Goal: Task Accomplishment & Management: Complete application form

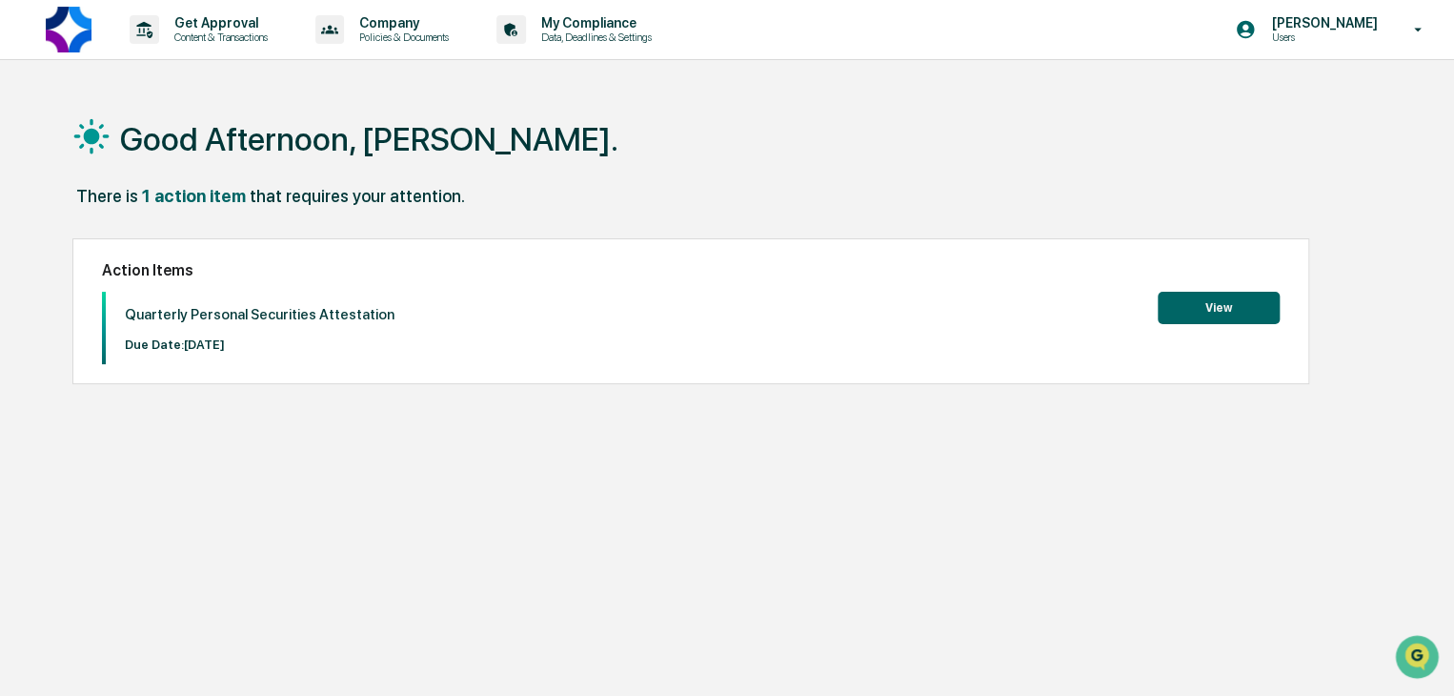
click at [1248, 292] on button "View" at bounding box center [1219, 308] width 122 height 32
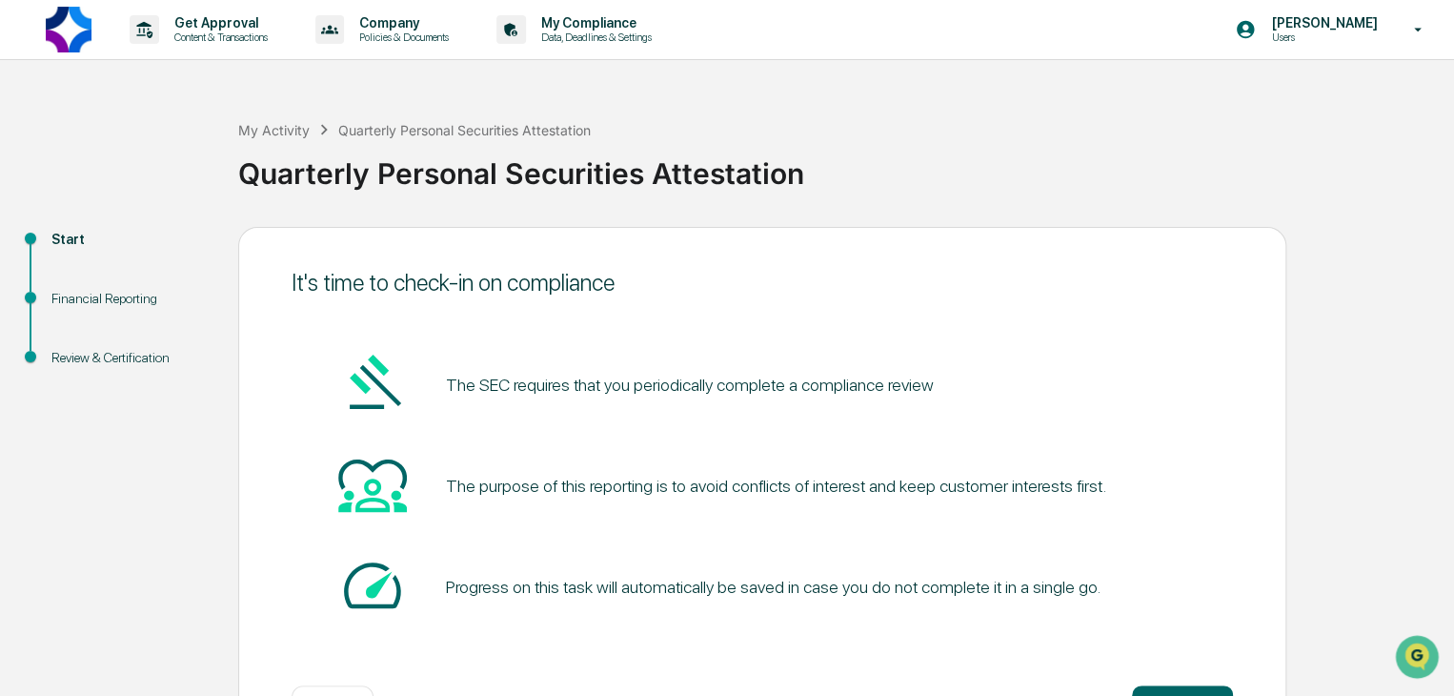
scroll to position [71, 0]
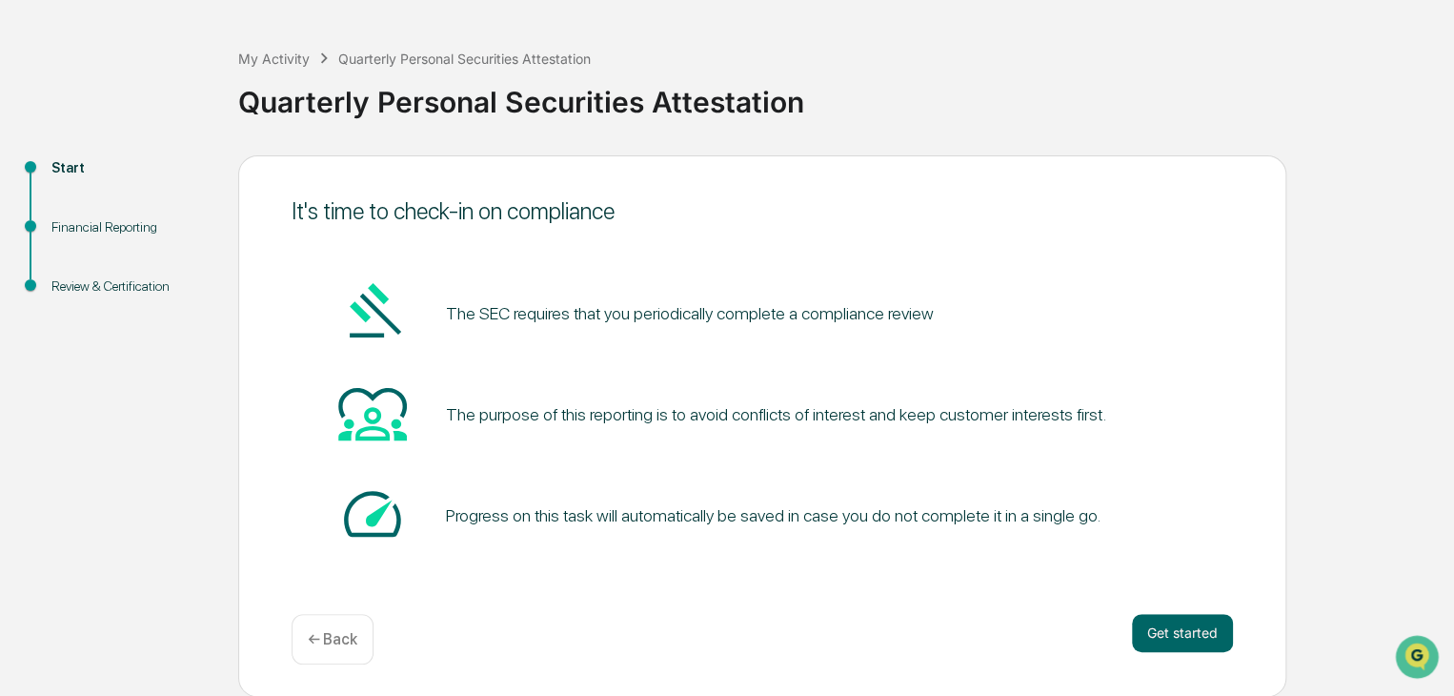
click at [1163, 611] on div "It's time to check-in on compliance The SEC requires that you periodically comp…" at bounding box center [762, 425] width 1048 height 541
click at [1160, 627] on button "Get started" at bounding box center [1182, 633] width 101 height 38
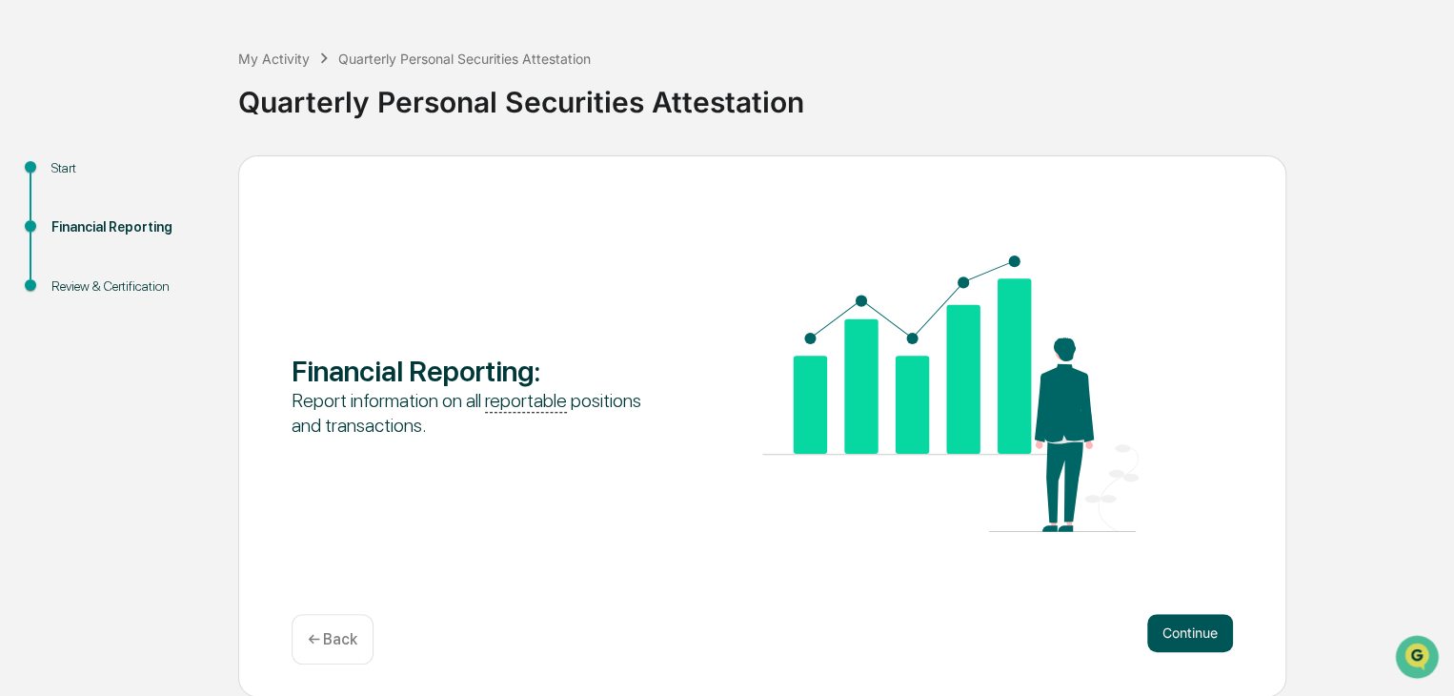
click at [1162, 627] on button "Continue" at bounding box center [1190, 633] width 86 height 38
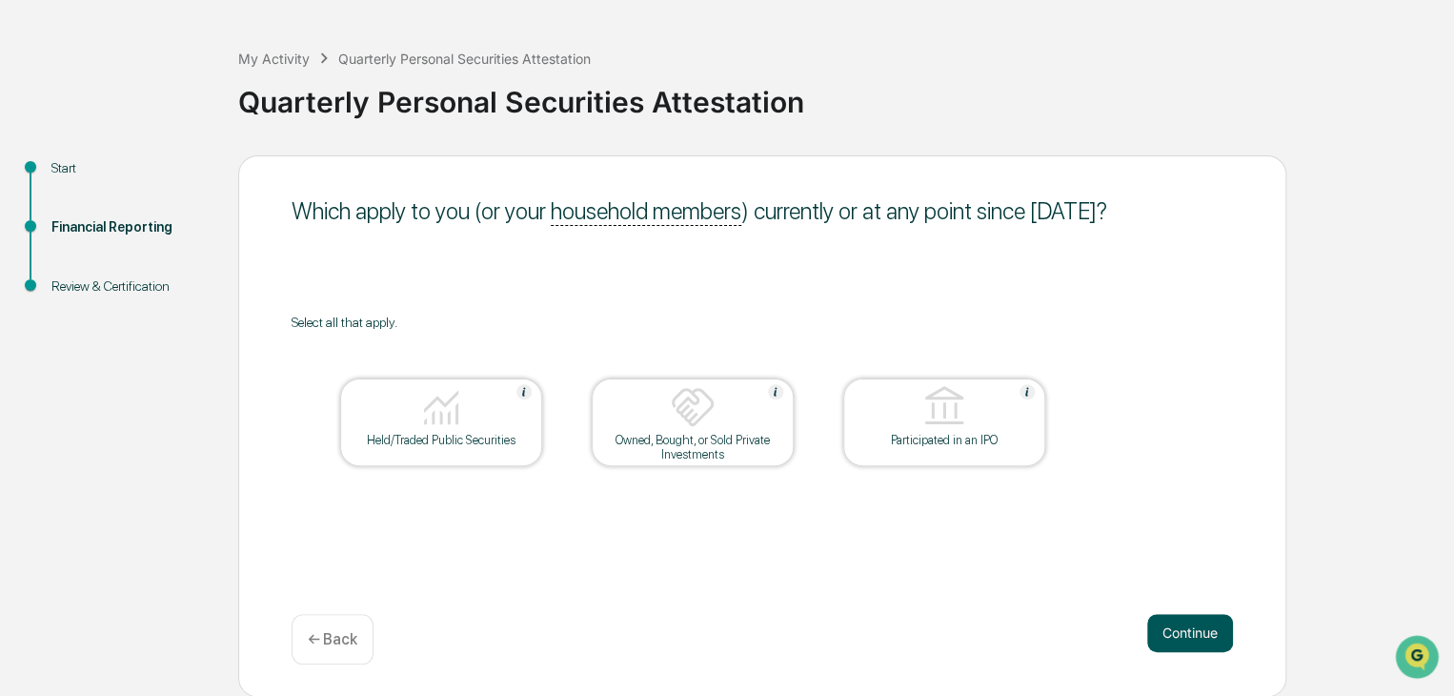
click at [1187, 626] on button "Continue" at bounding box center [1190, 633] width 86 height 38
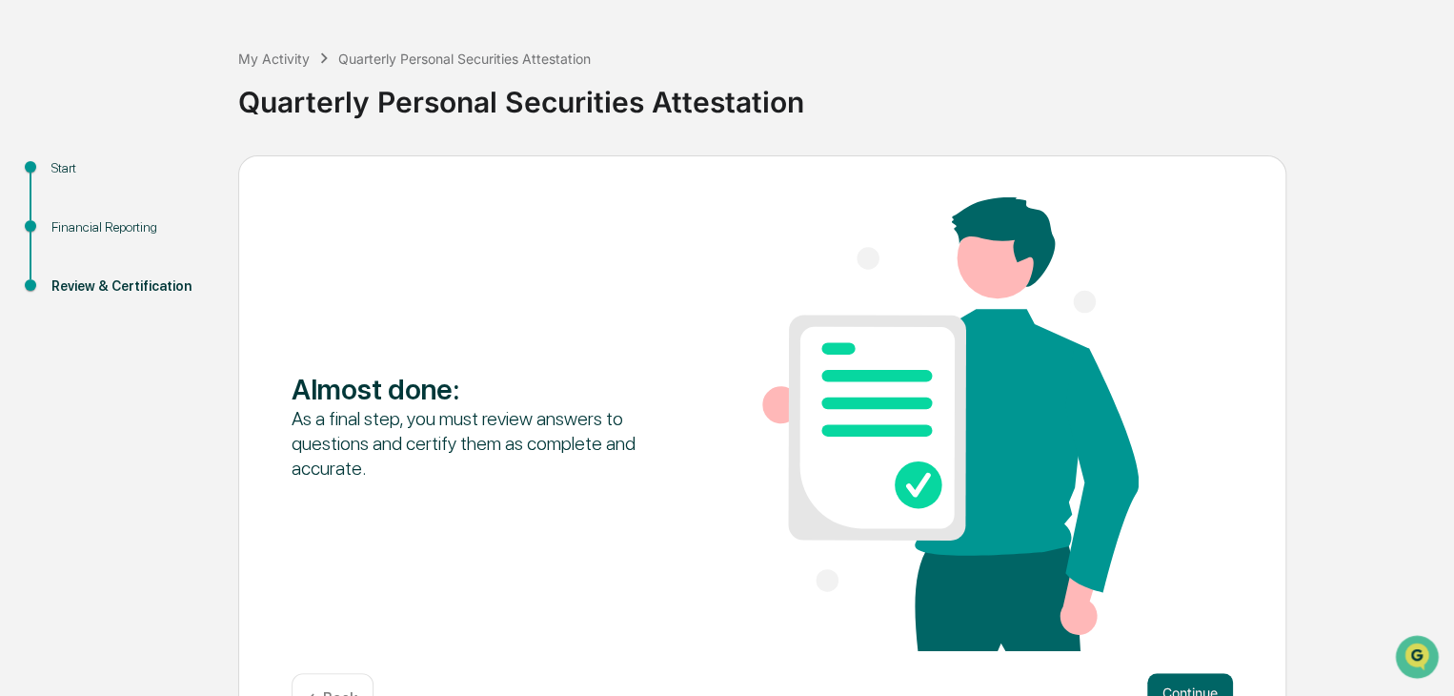
scroll to position [131, 0]
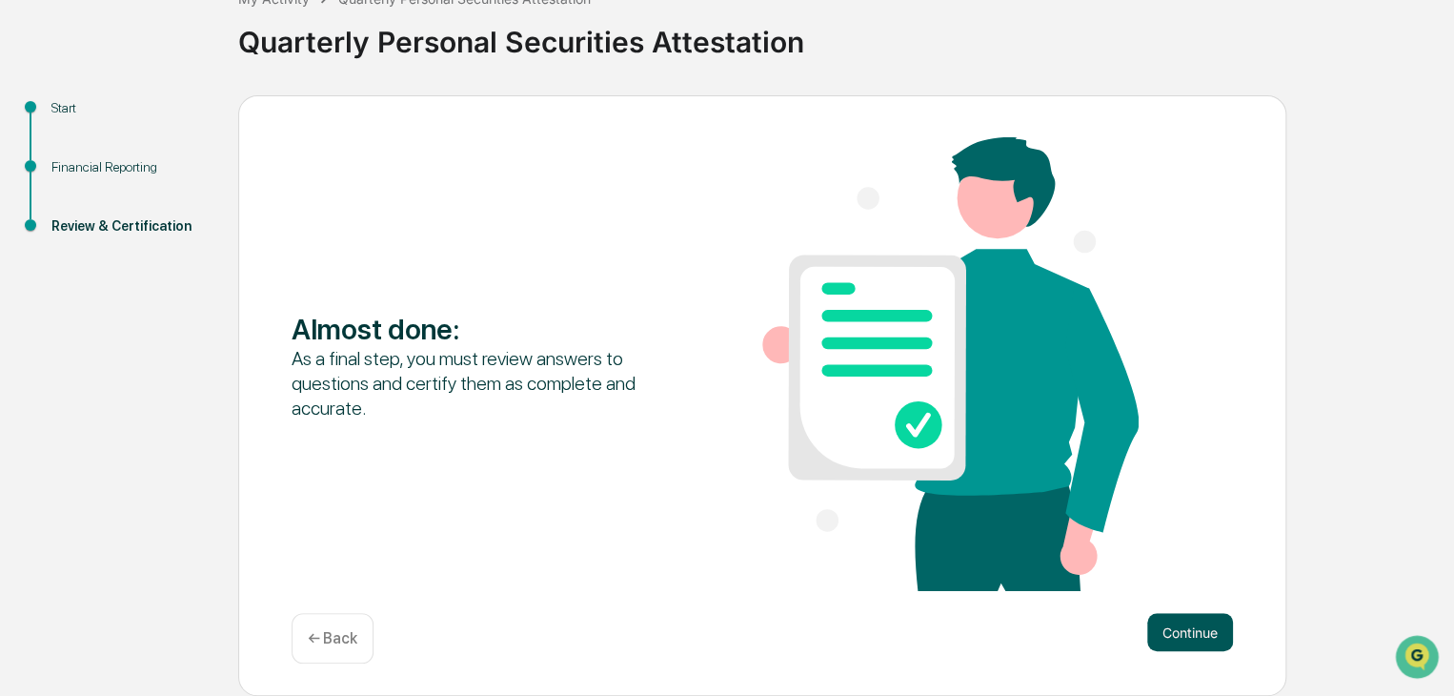
drag, startPoint x: 1187, startPoint y: 626, endPoint x: 1208, endPoint y: 637, distance: 23.4
click at [1208, 637] on button "Continue" at bounding box center [1190, 632] width 86 height 38
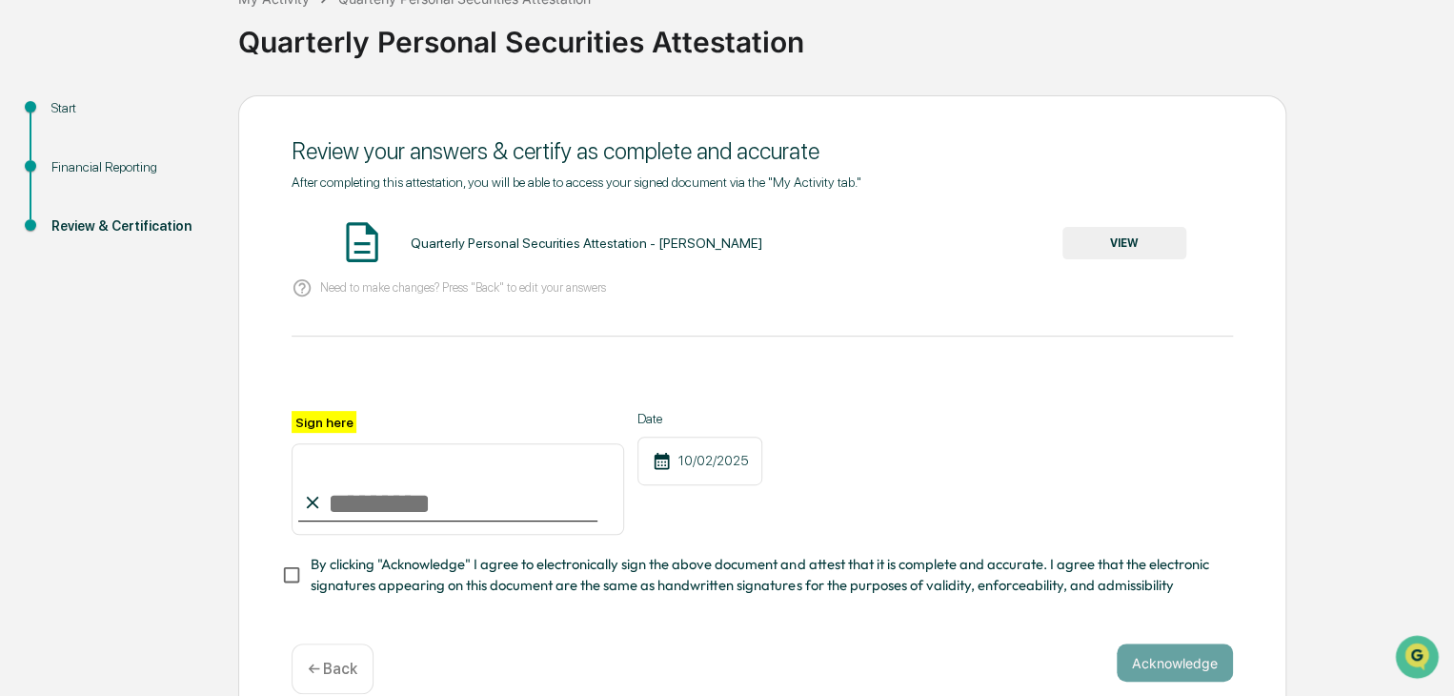
click at [494, 498] on input "Sign here" at bounding box center [458, 488] width 333 height 91
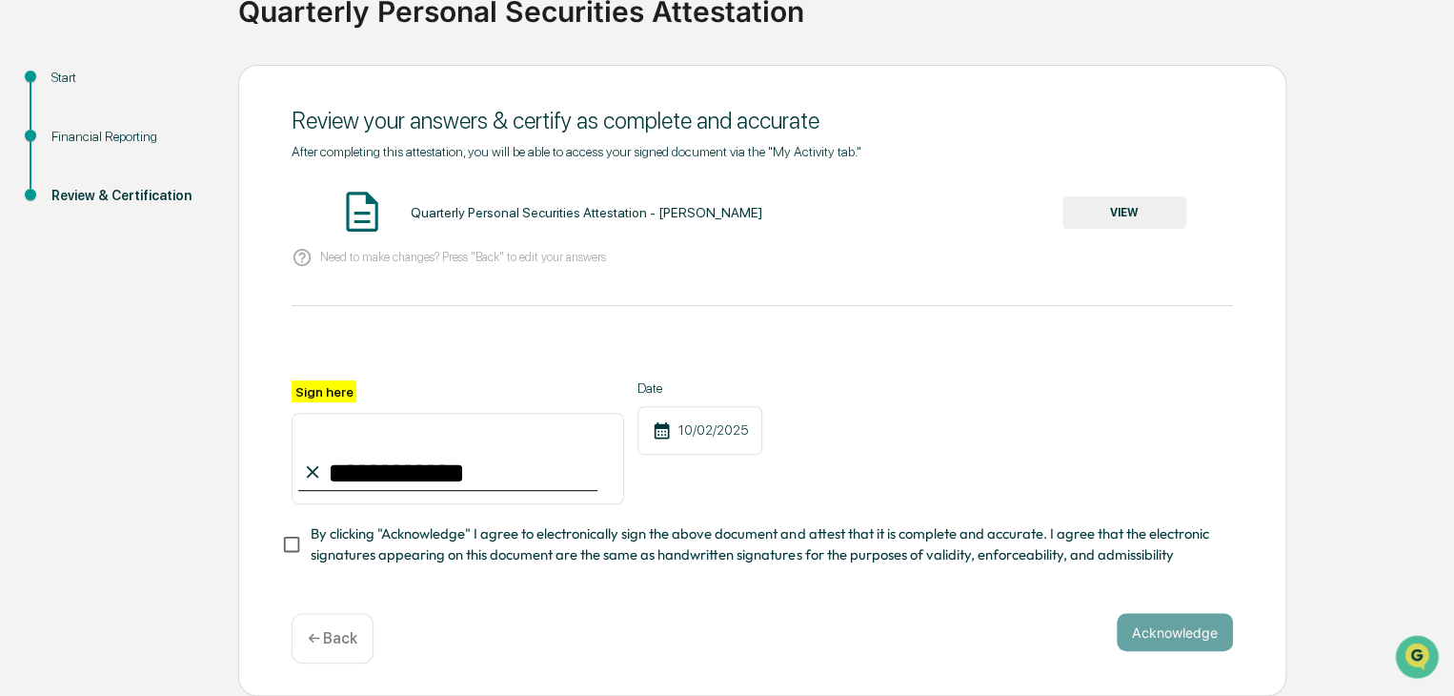
scroll to position [169, 0]
type input "**********"
click at [1212, 639] on button "Acknowledge" at bounding box center [1175, 632] width 116 height 38
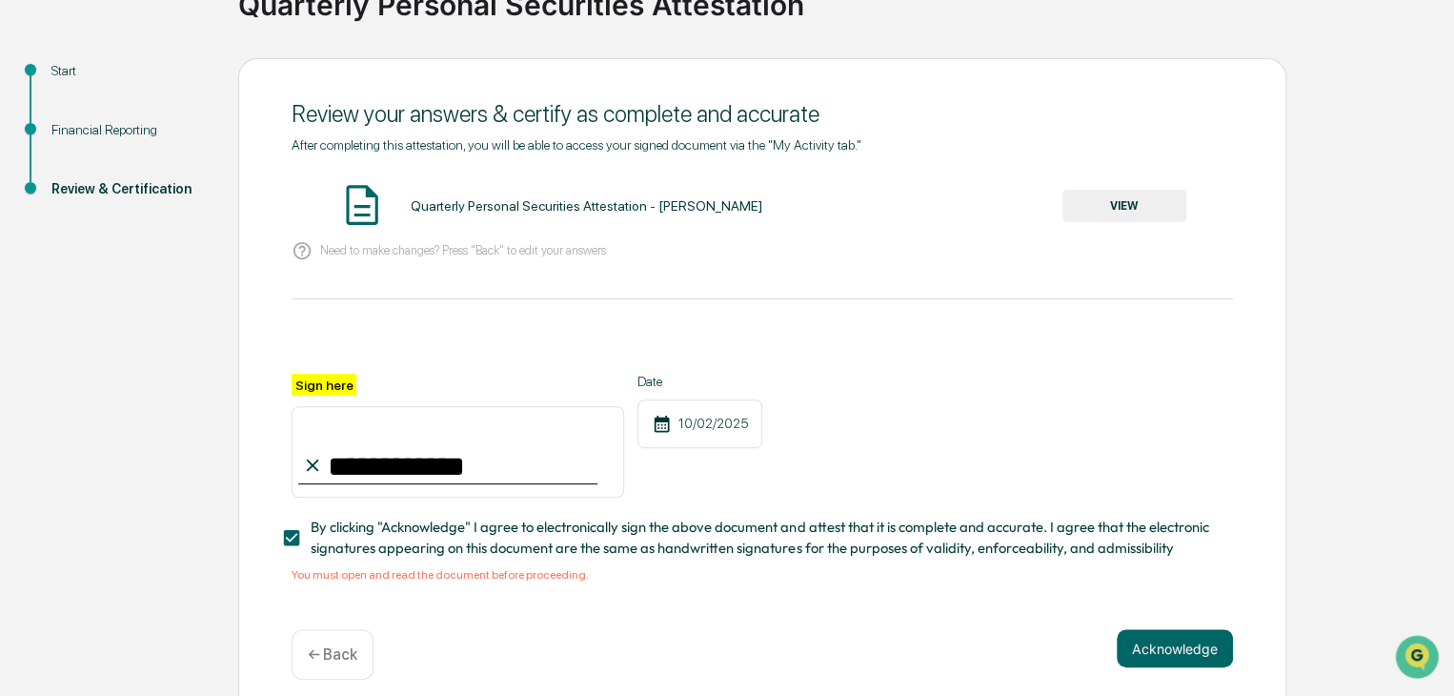
click at [1170, 195] on button "VIEW" at bounding box center [1124, 206] width 124 height 32
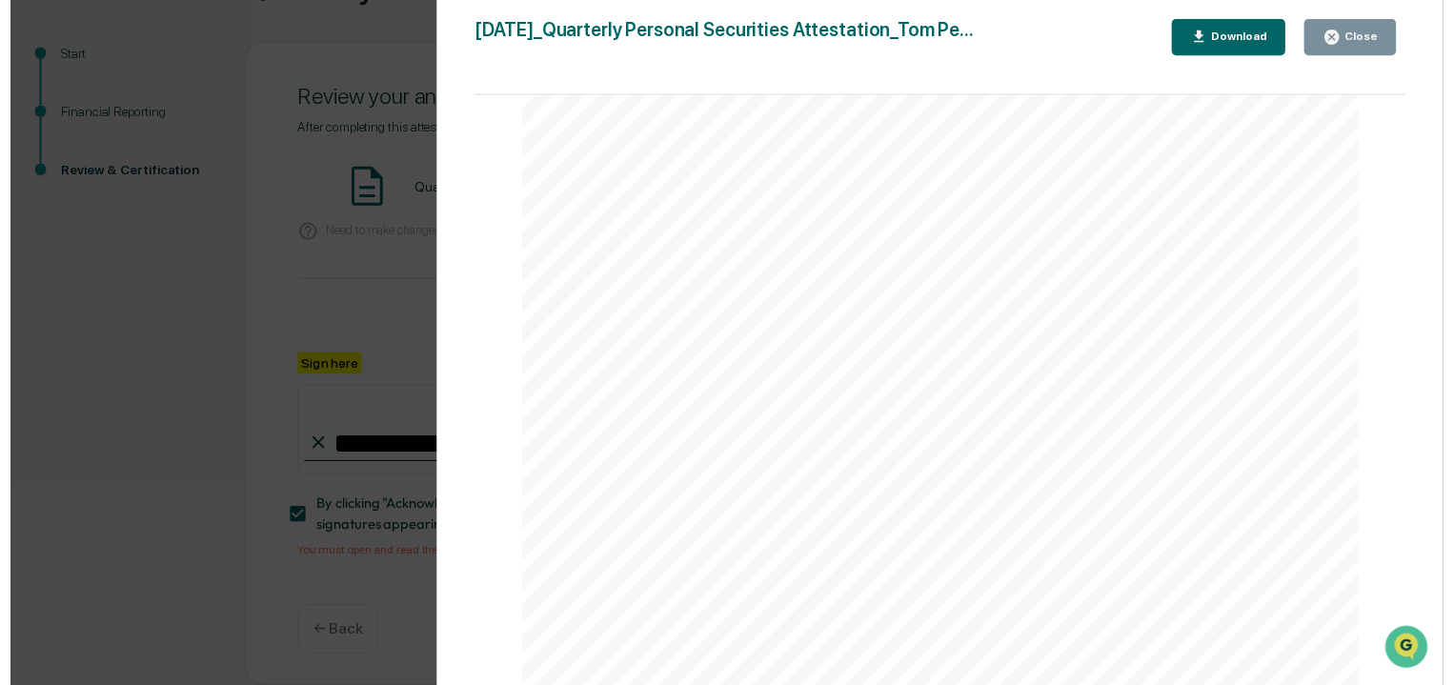
scroll to position [0, 0]
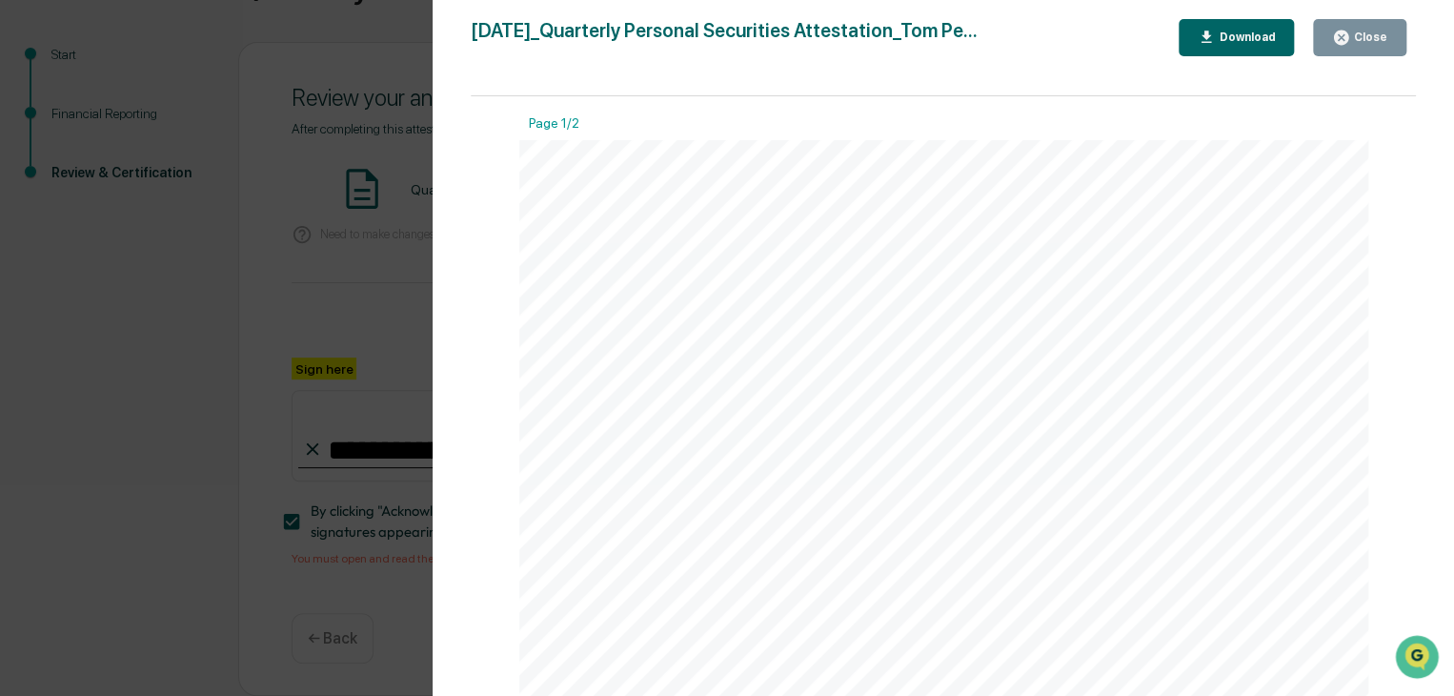
click at [1376, 31] on div "Close" at bounding box center [1368, 36] width 37 height 13
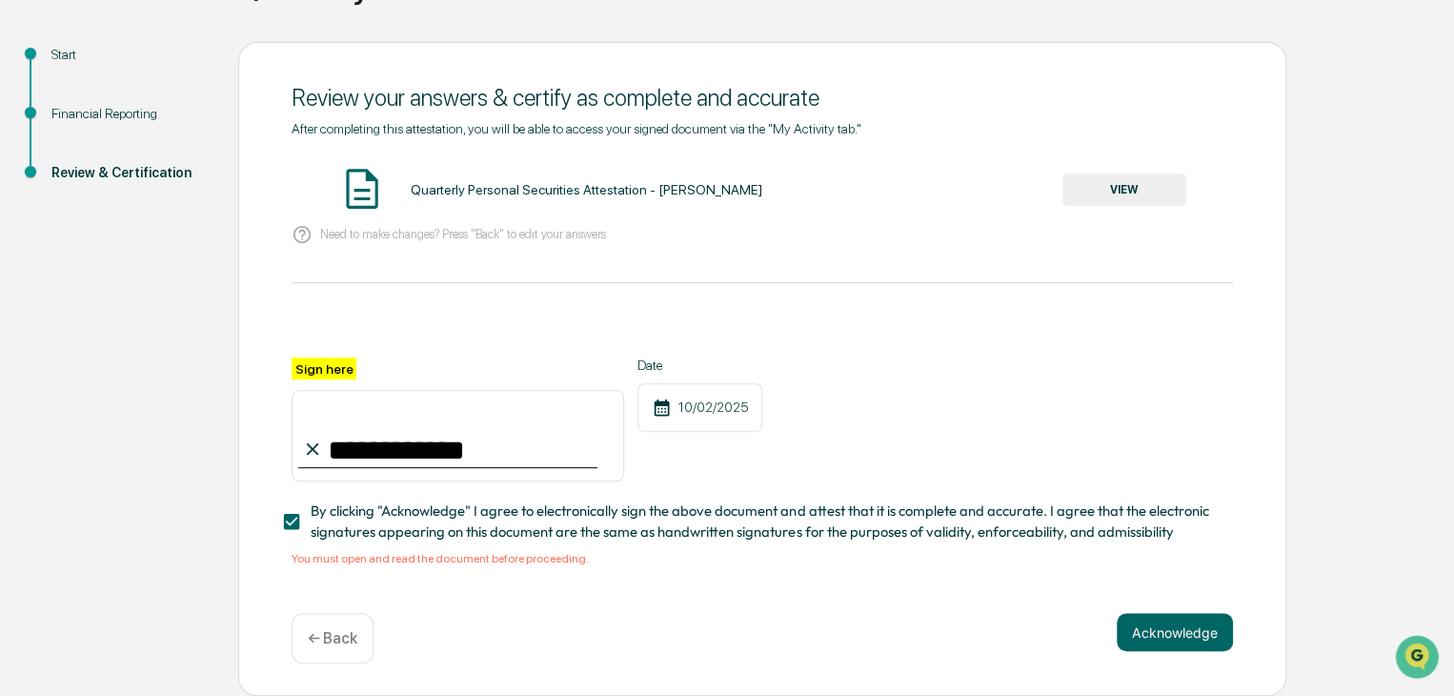
click at [357, 622] on div "← Back" at bounding box center [333, 638] width 82 height 51
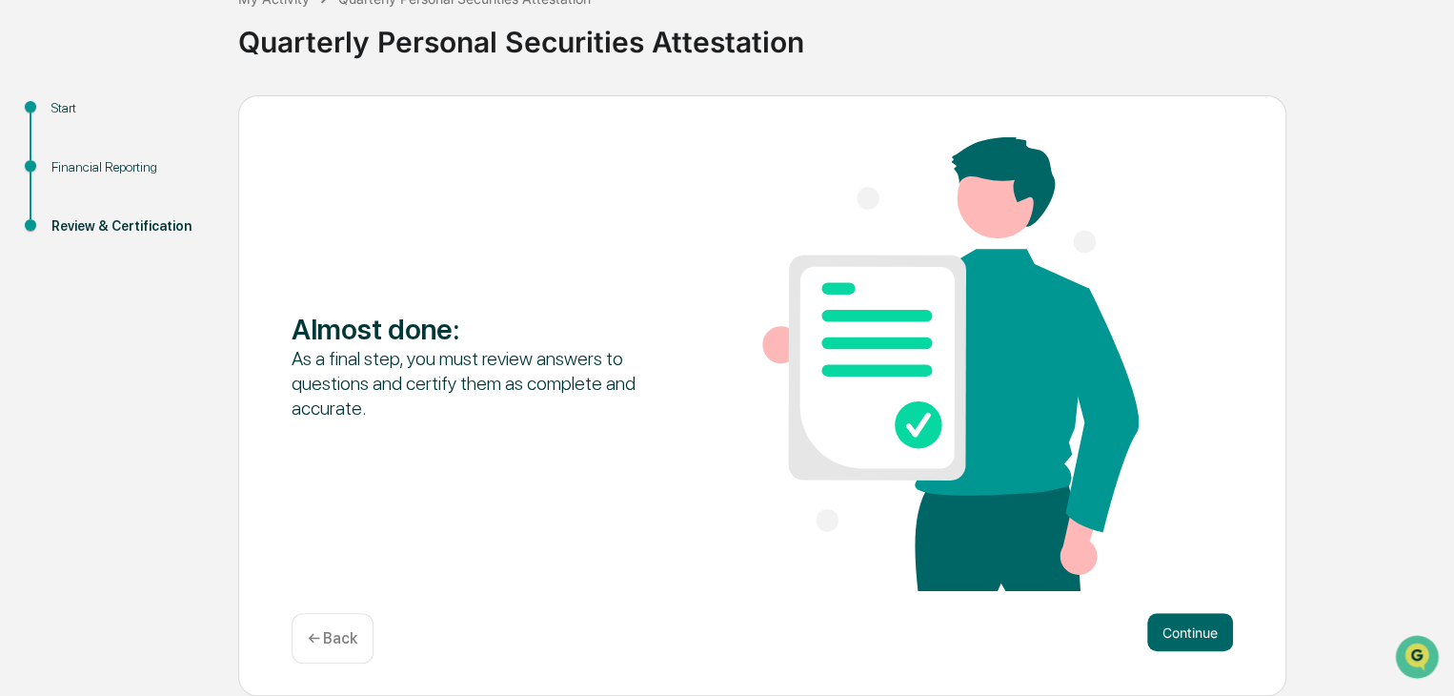
click at [357, 622] on div "← Back" at bounding box center [333, 638] width 82 height 51
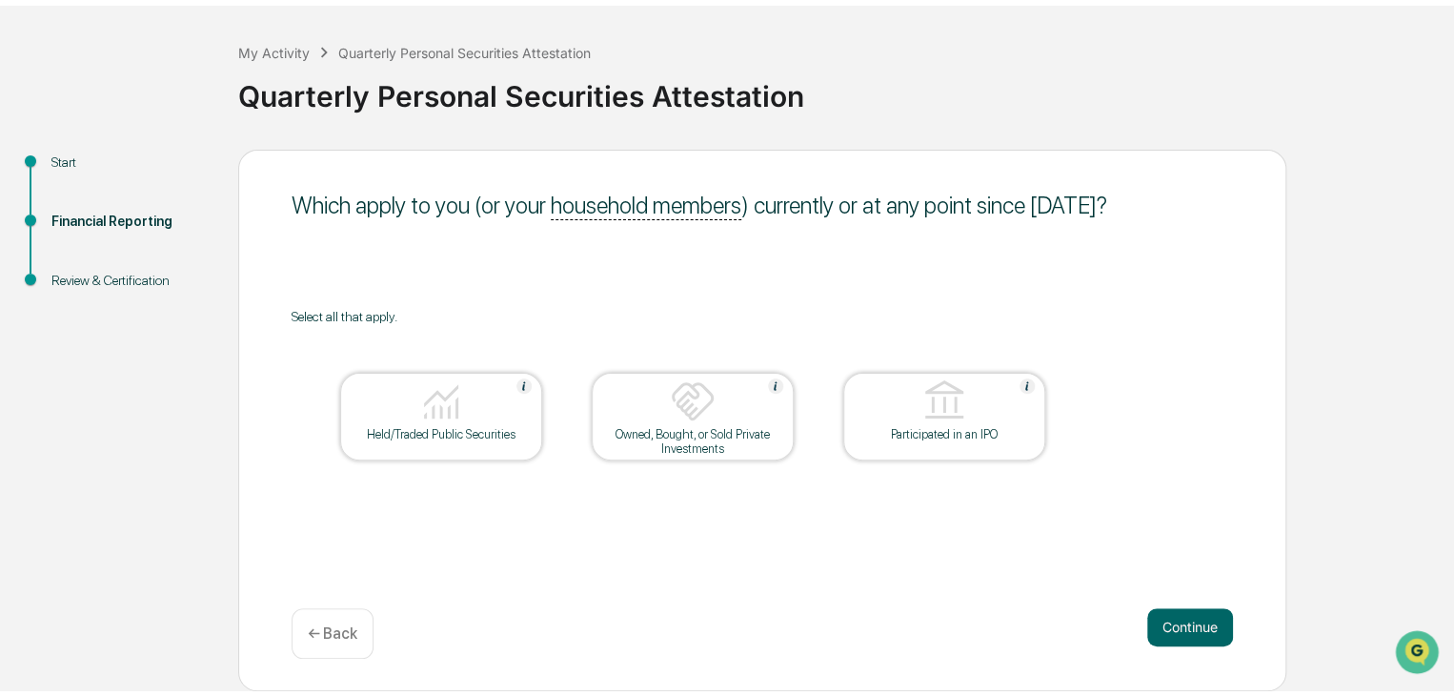
scroll to position [71, 0]
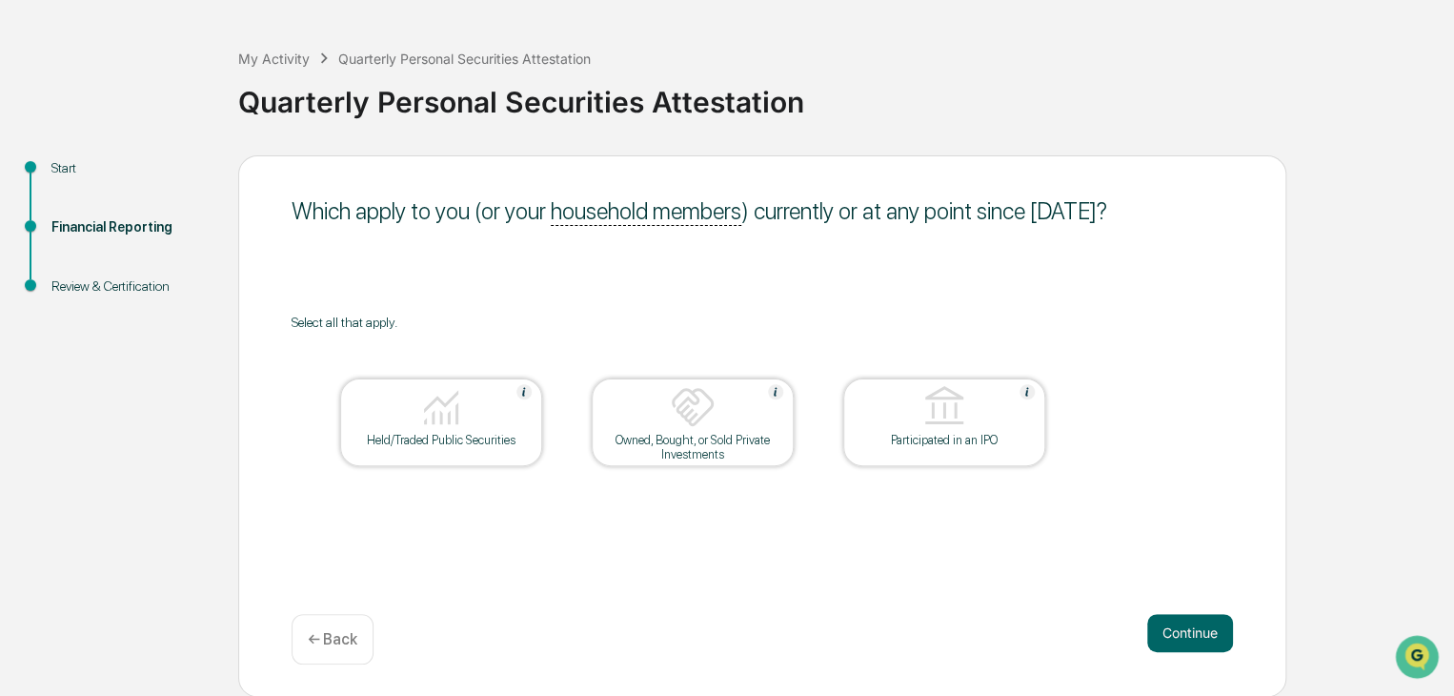
click at [484, 447] on div "Held/Traded Public Securities" at bounding box center [441, 422] width 202 height 88
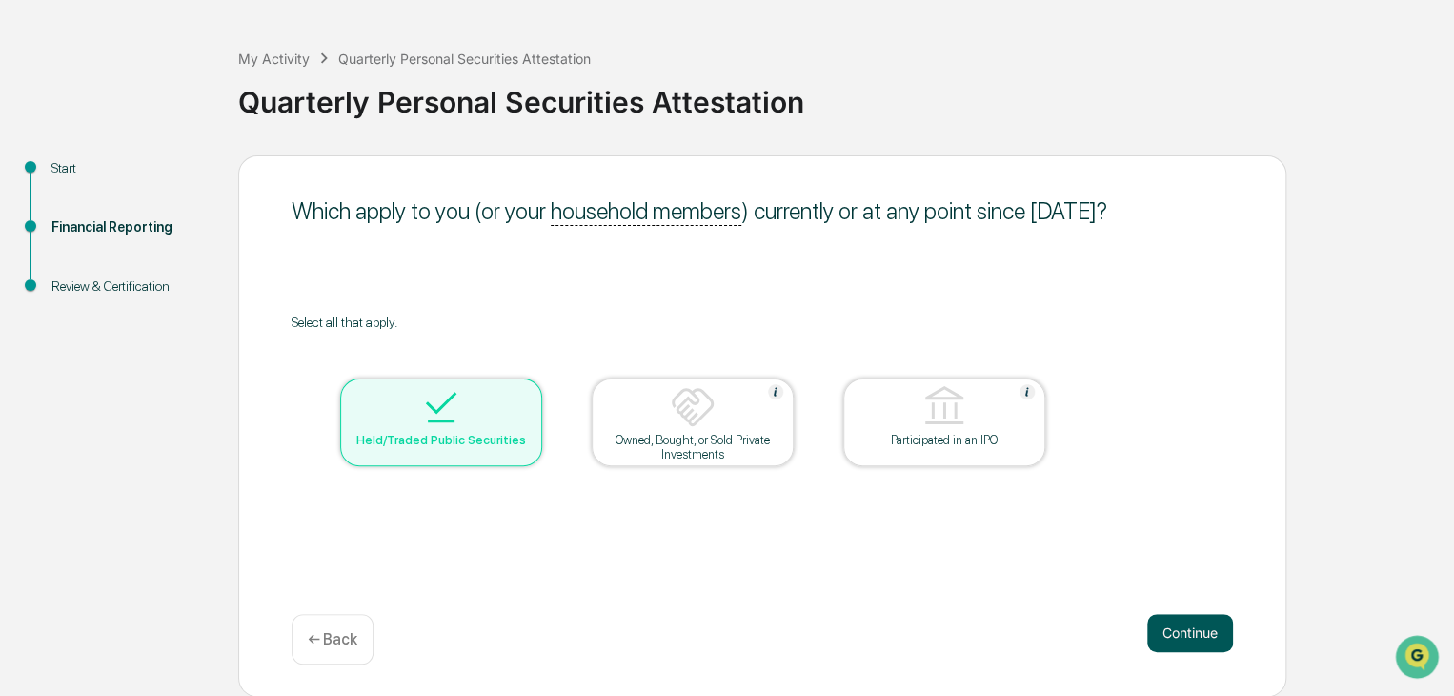
click at [1183, 637] on button "Continue" at bounding box center [1190, 633] width 86 height 38
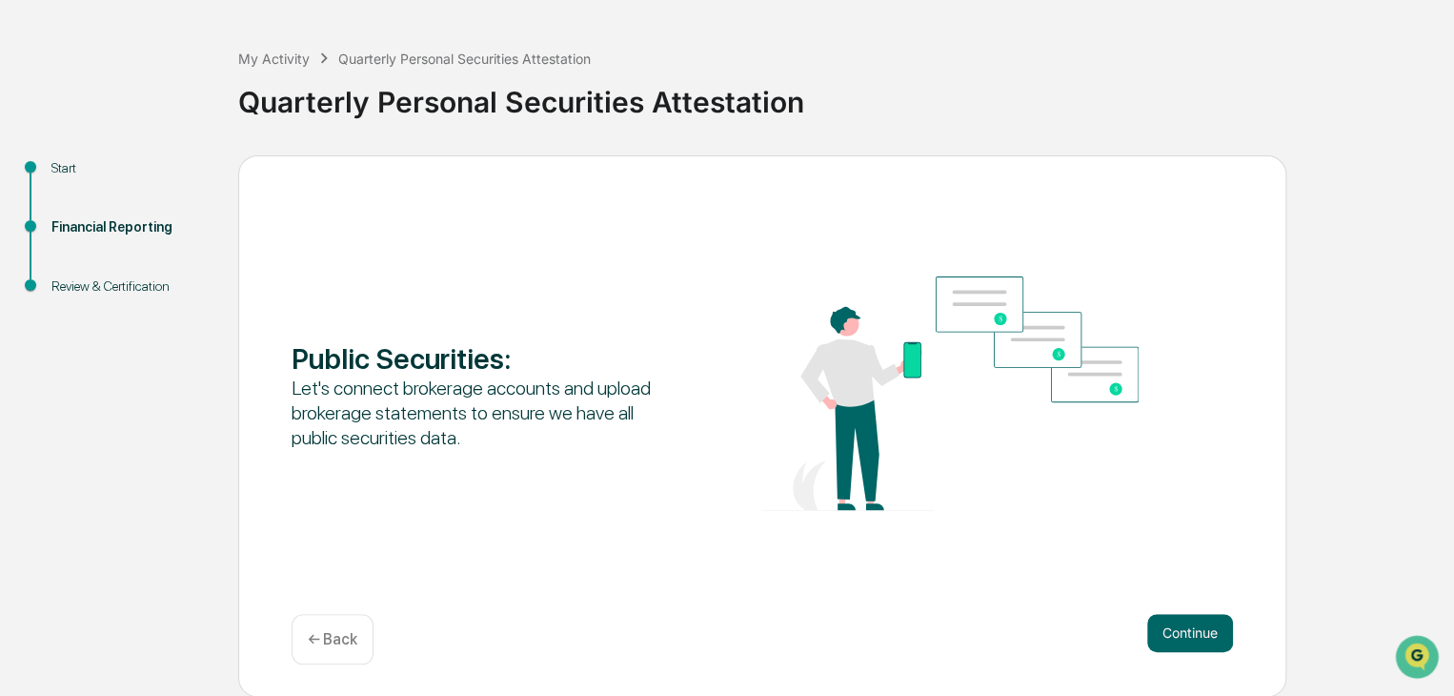
click at [1183, 637] on button "Continue" at bounding box center [1190, 633] width 86 height 38
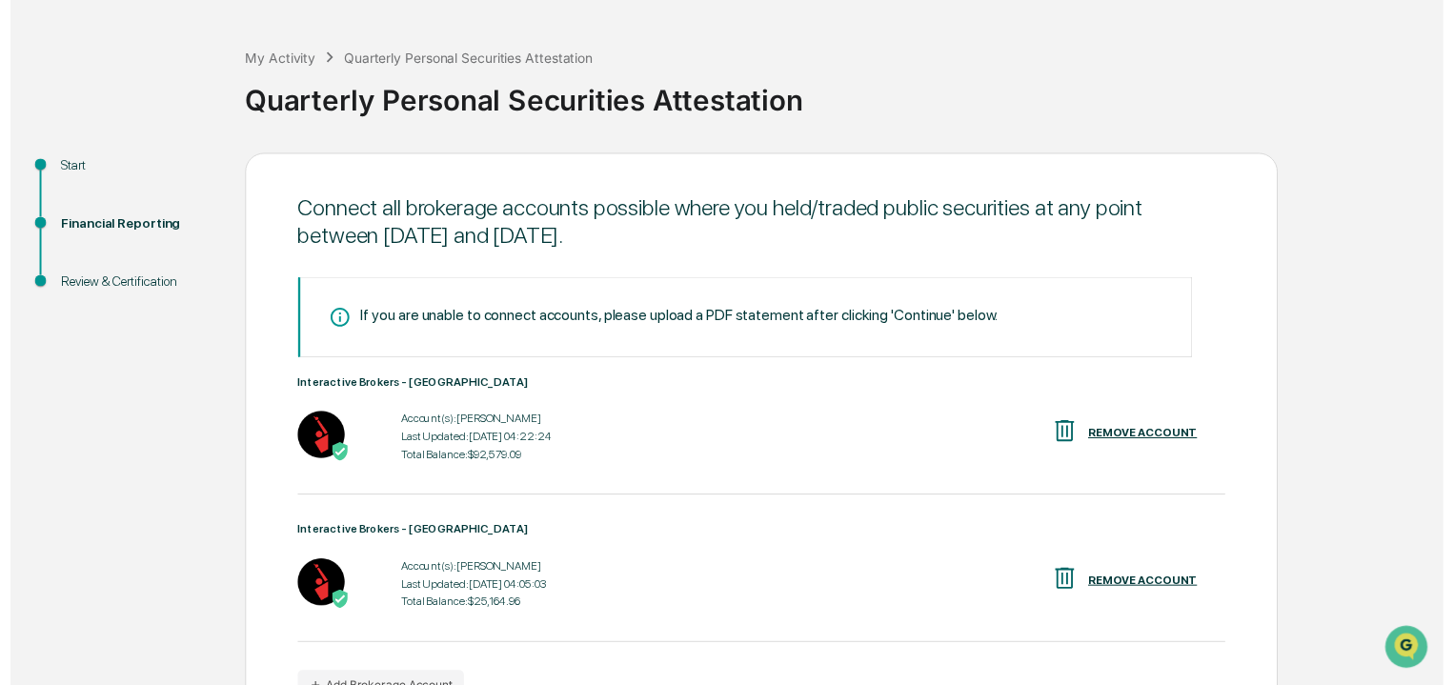
scroll to position [191, 0]
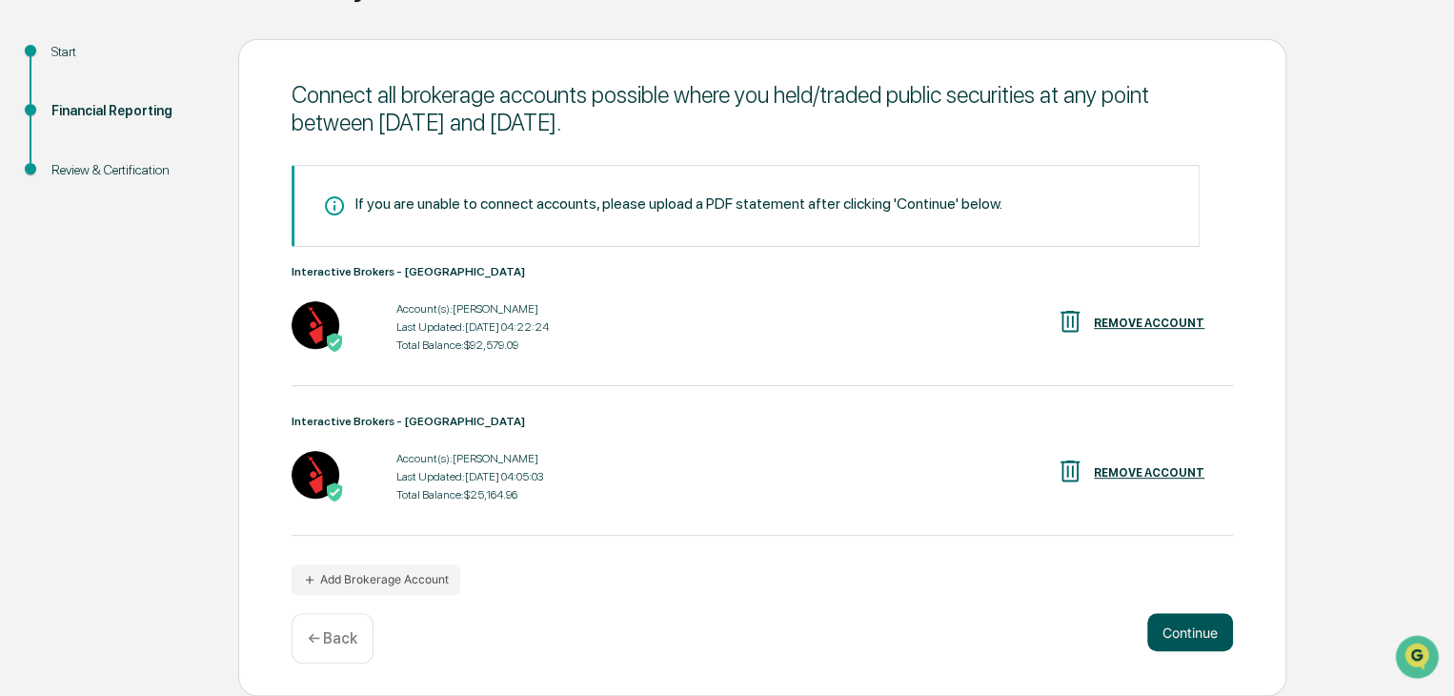
click at [1190, 627] on button "Continue" at bounding box center [1190, 632] width 86 height 38
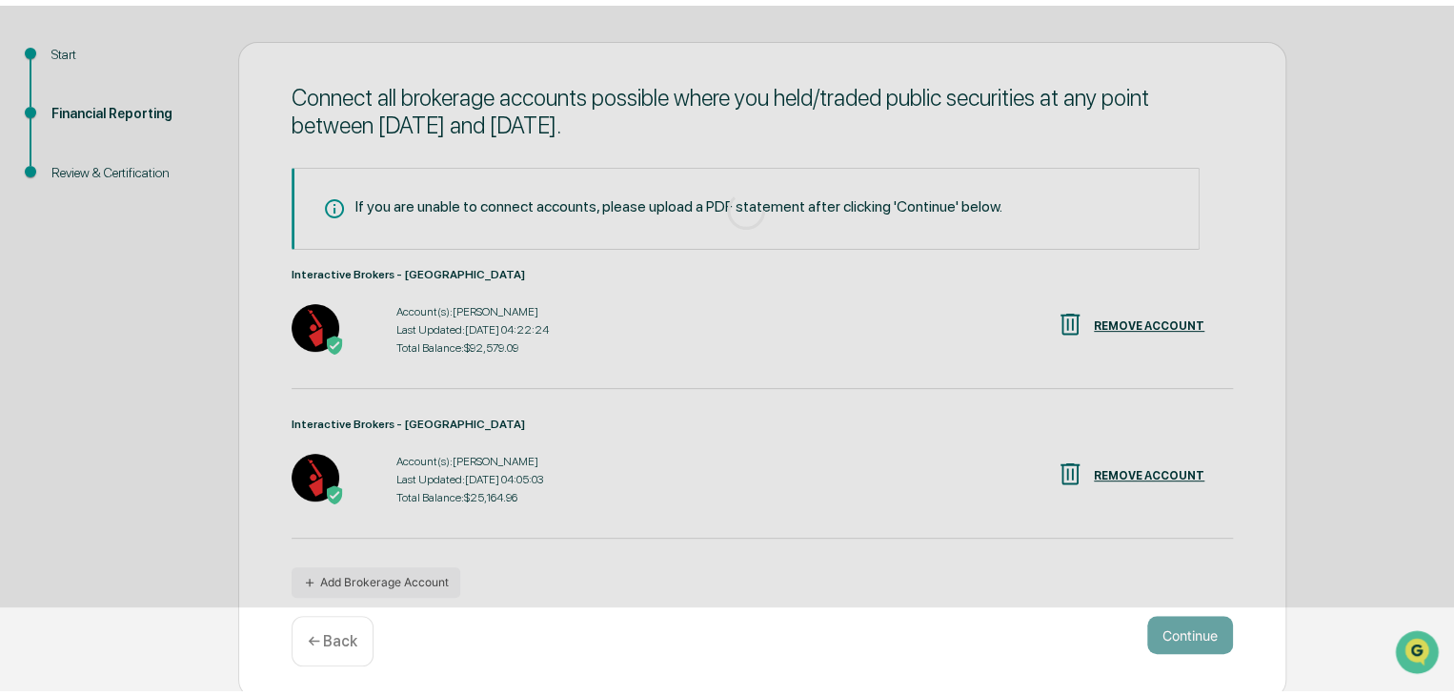
scroll to position [71, 0]
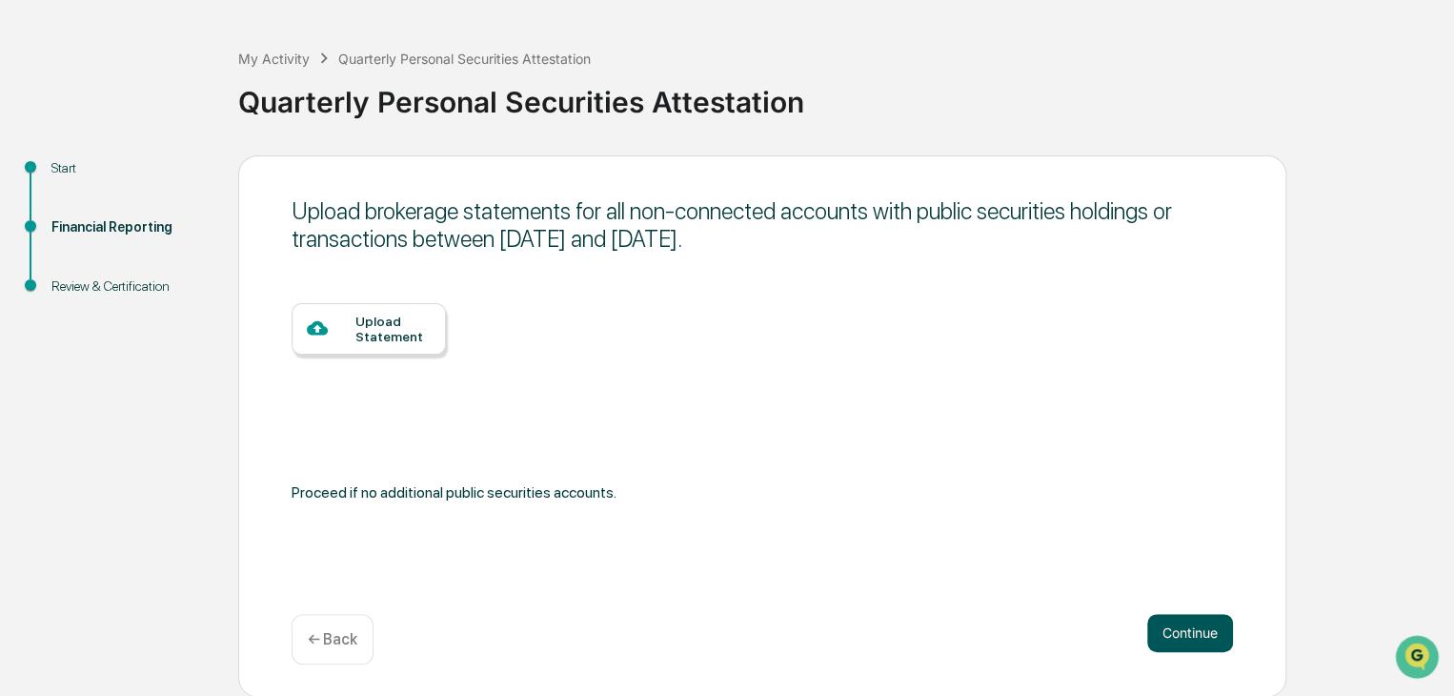
click at [1189, 618] on button "Continue" at bounding box center [1190, 633] width 86 height 38
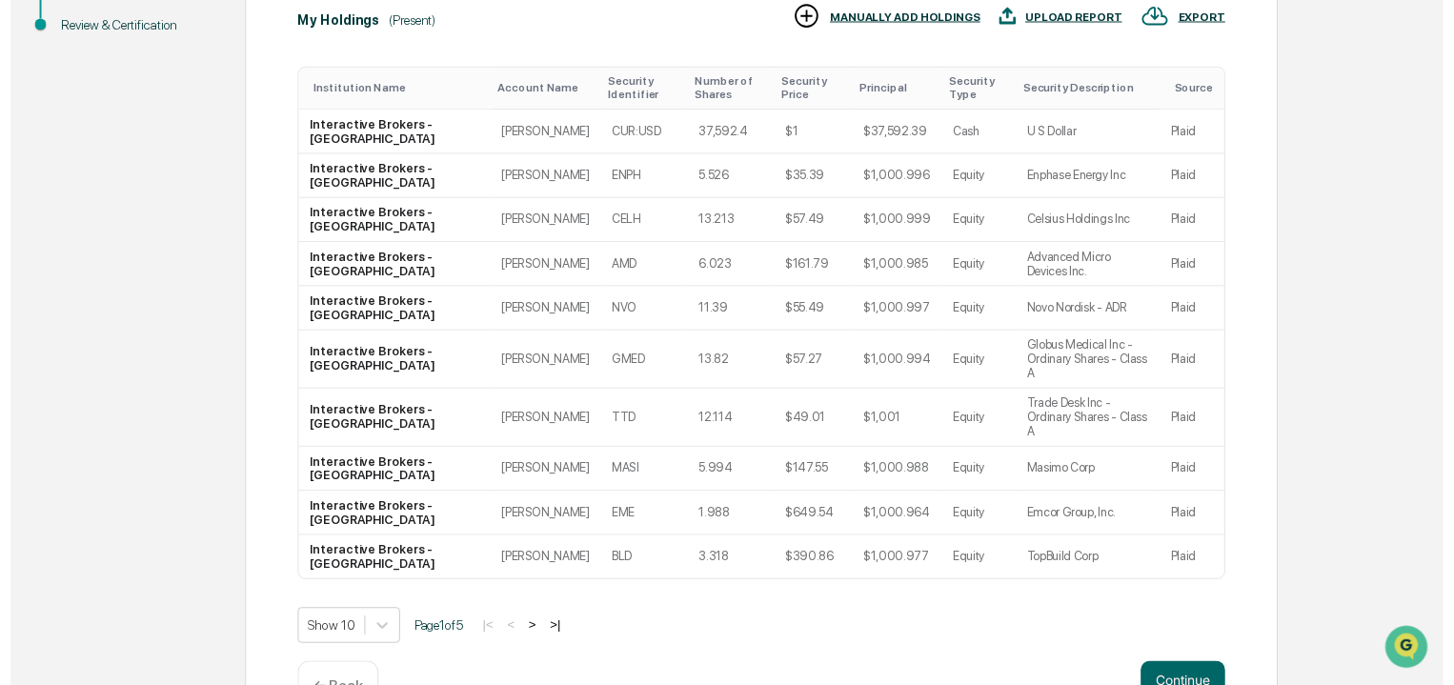
scroll to position [363, 0]
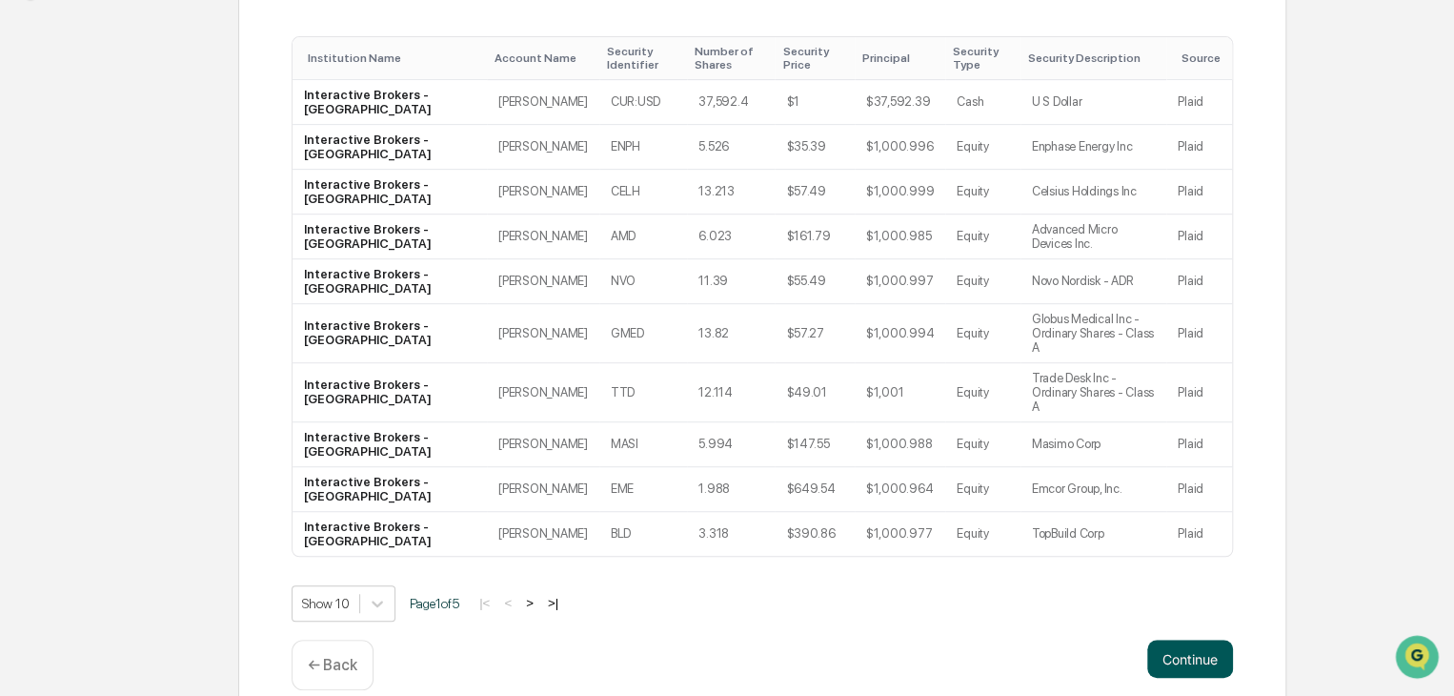
click at [1209, 639] on button "Continue" at bounding box center [1190, 658] width 86 height 38
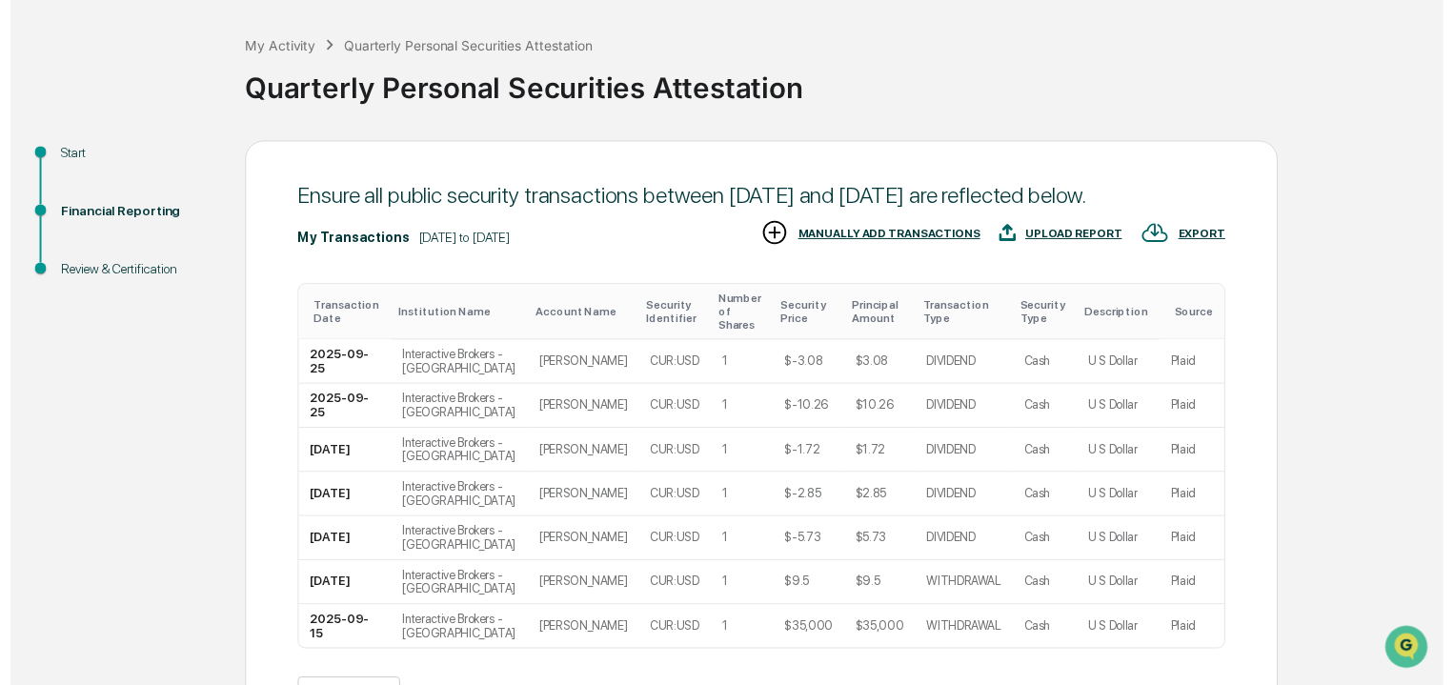
scroll to position [229, 0]
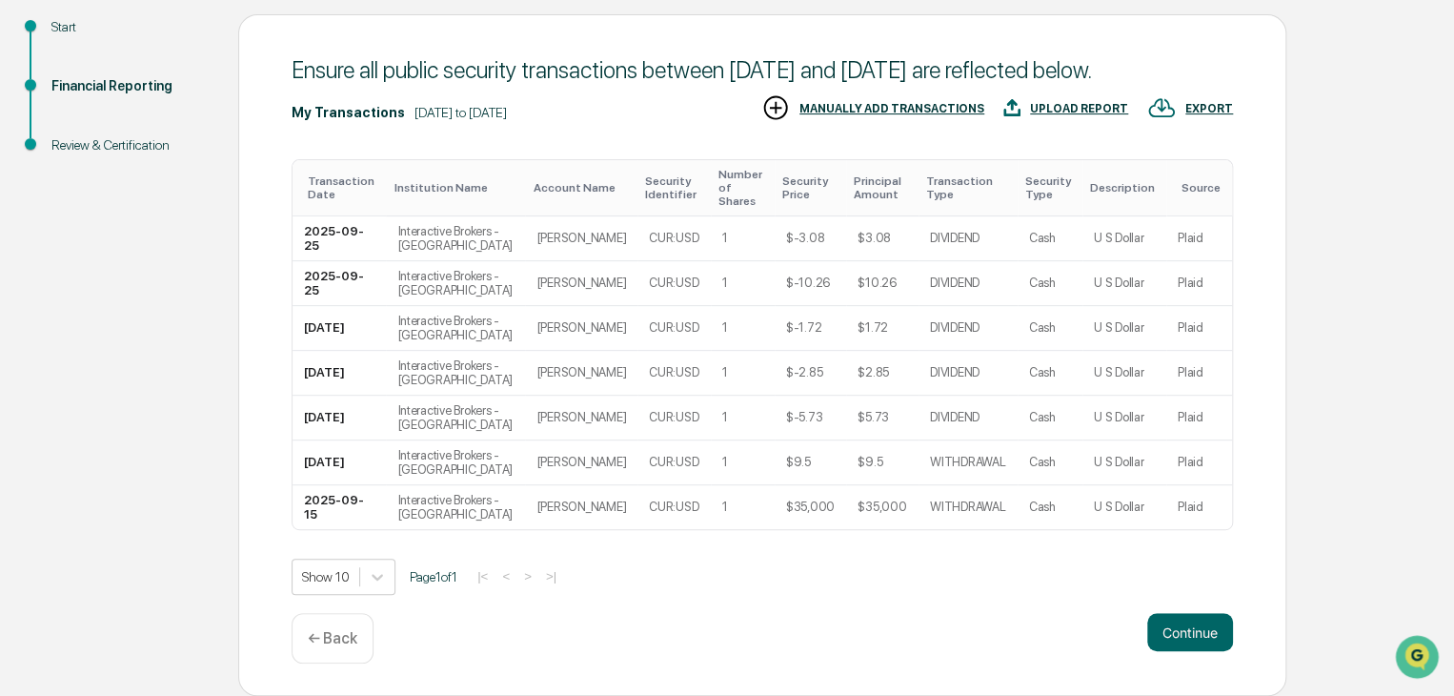
click at [1209, 622] on button "Continue" at bounding box center [1190, 632] width 86 height 38
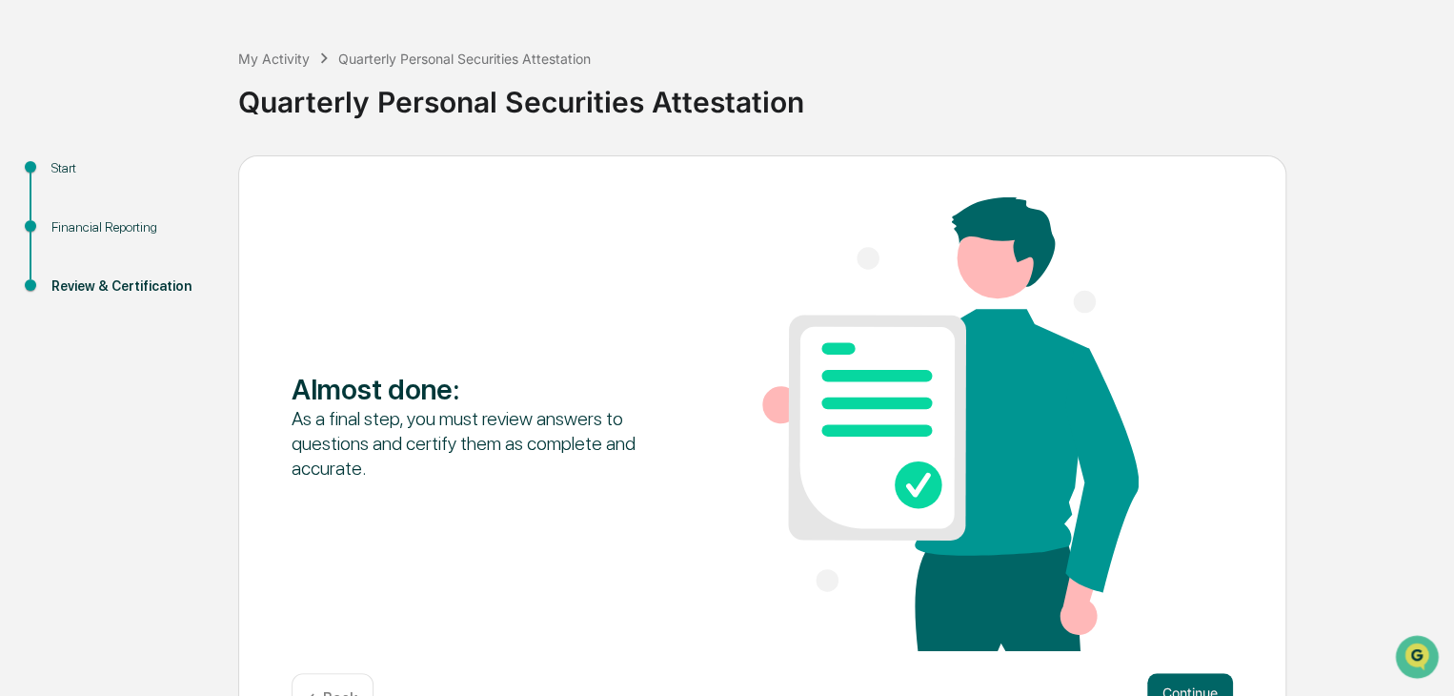
scroll to position [131, 0]
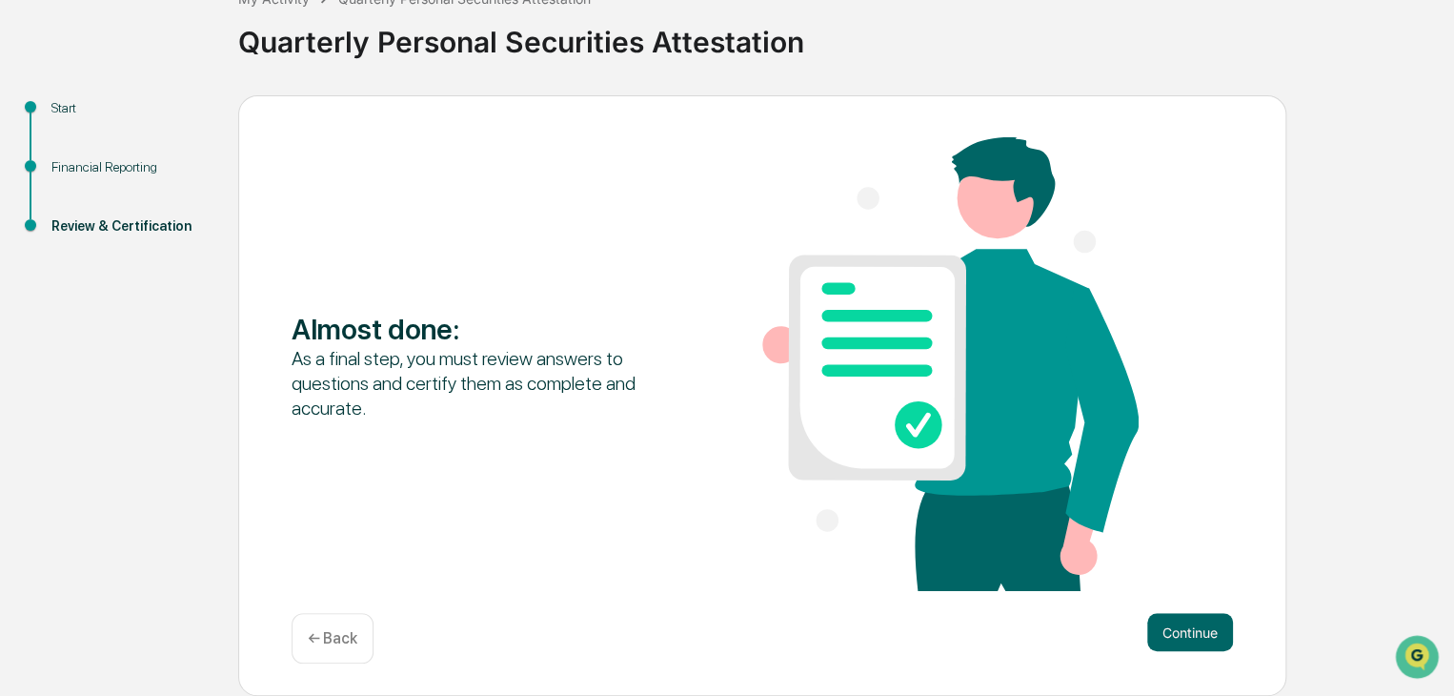
click at [1209, 622] on button "Continue" at bounding box center [1190, 632] width 86 height 38
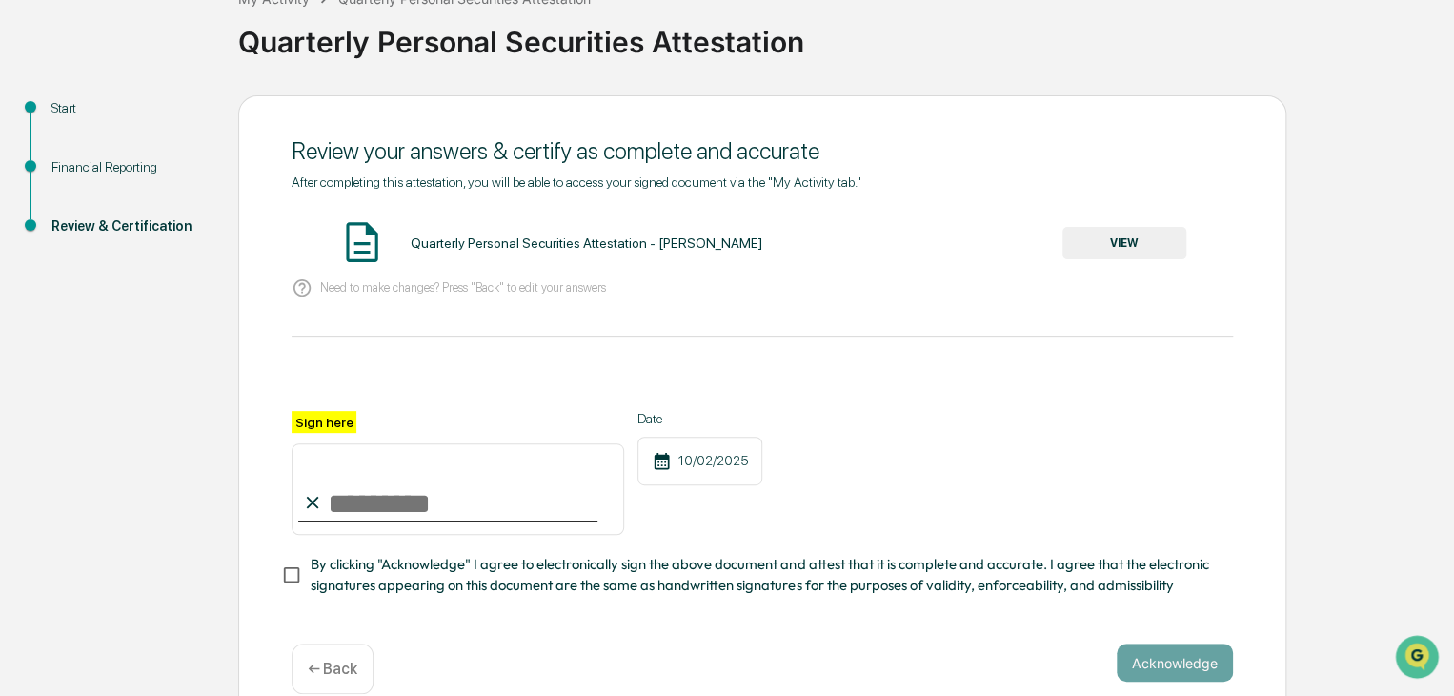
click at [1082, 254] on button "VIEW" at bounding box center [1124, 243] width 124 height 32
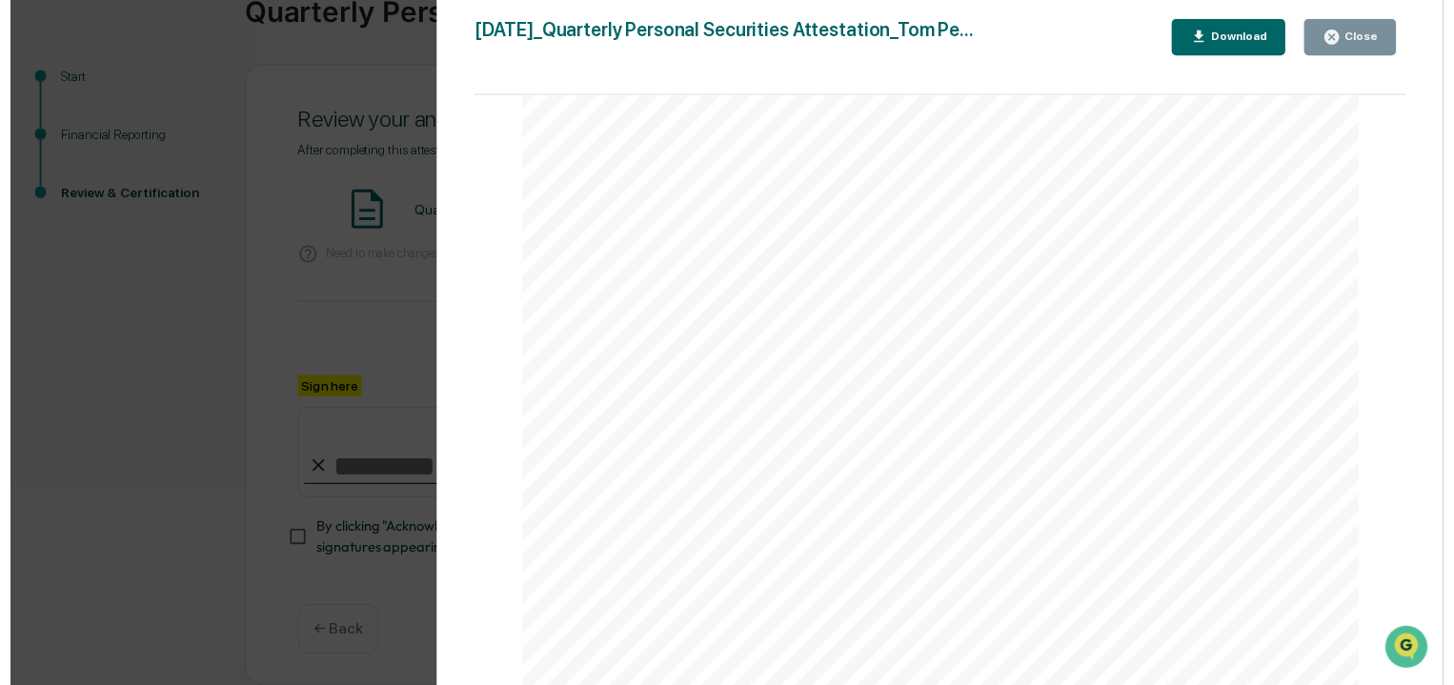
scroll to position [169, 0]
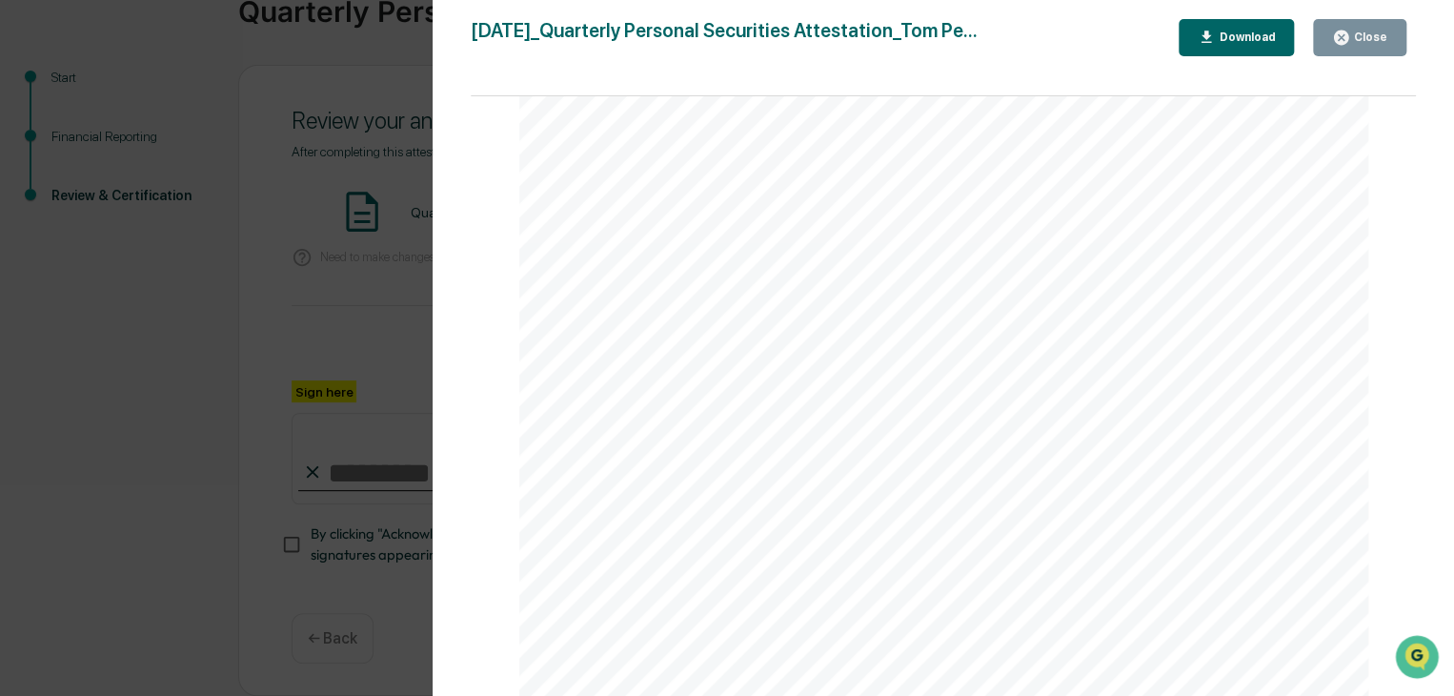
click at [1347, 30] on icon "button" at bounding box center [1341, 38] width 18 height 18
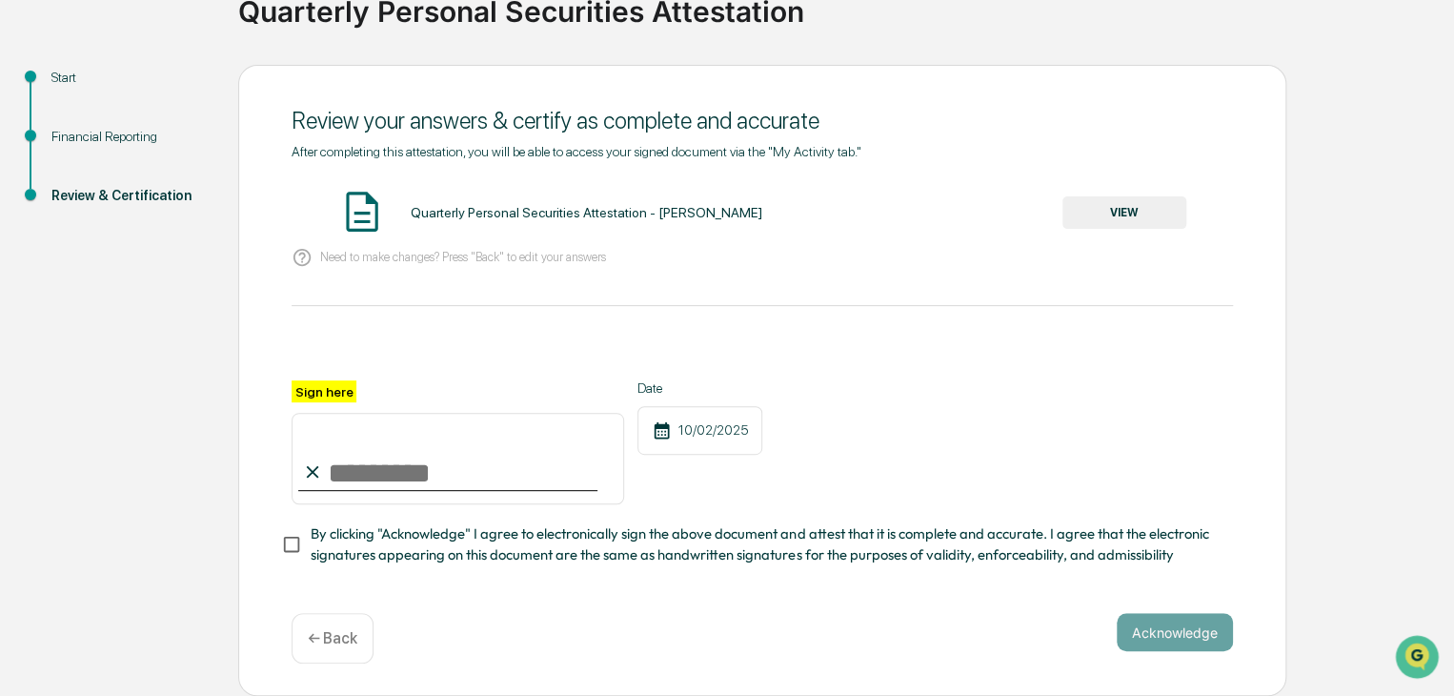
click at [404, 458] on input "Sign here" at bounding box center [458, 458] width 333 height 91
type input "**********"
click at [1205, 643] on button "Acknowledge" at bounding box center [1175, 632] width 116 height 38
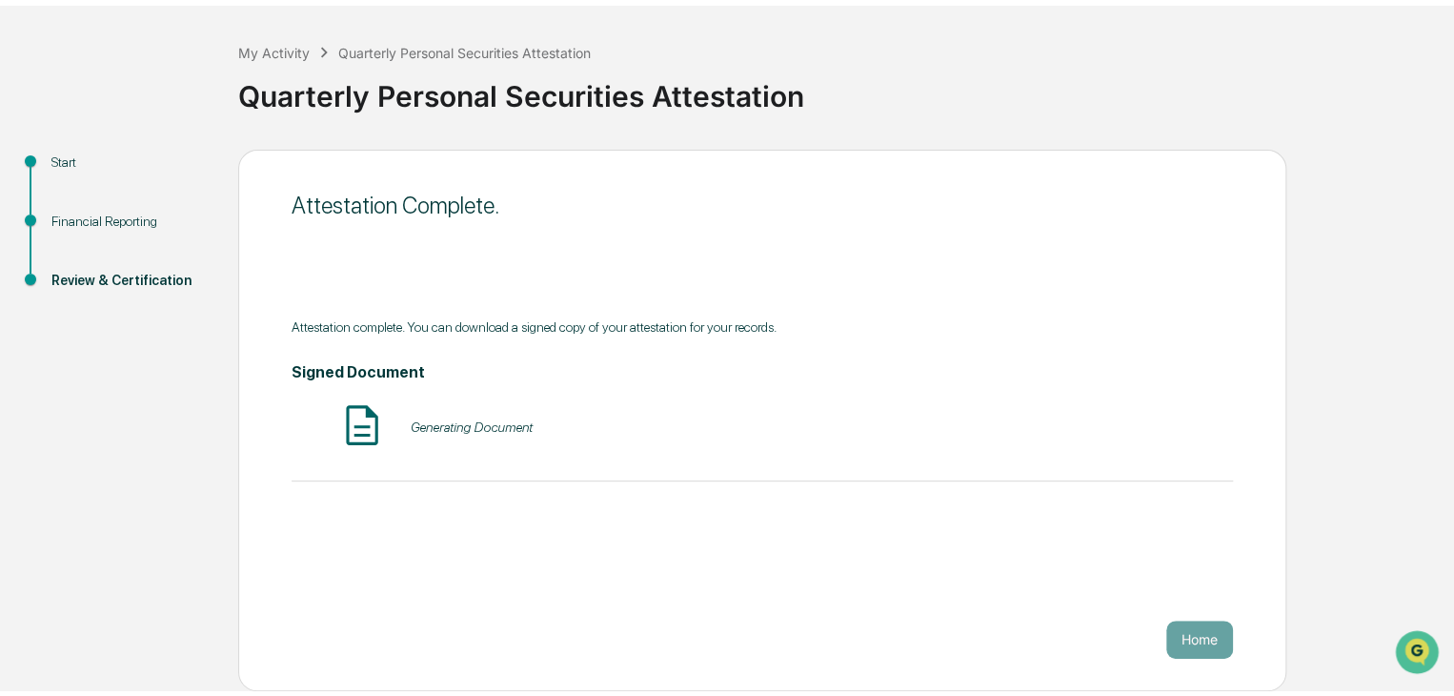
scroll to position [71, 0]
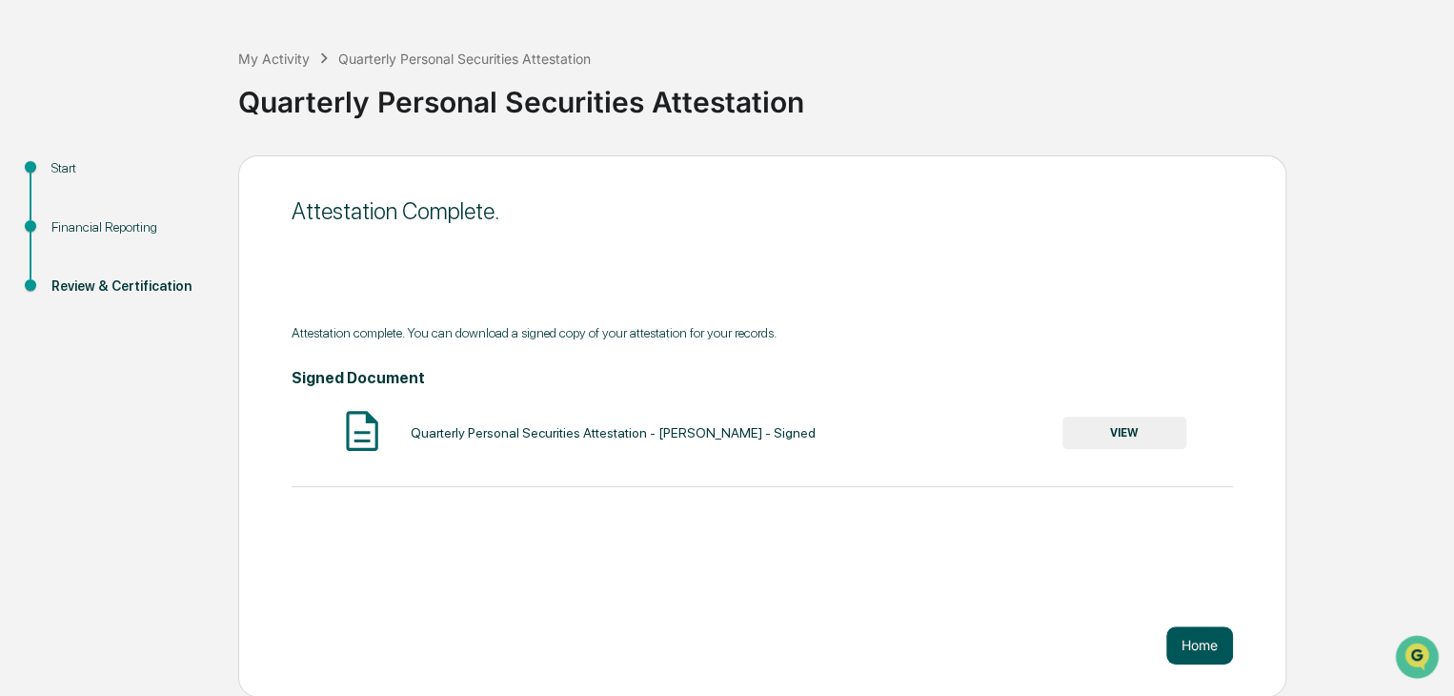
click at [1202, 657] on button "Home" at bounding box center [1199, 645] width 67 height 38
